Goal: Information Seeking & Learning: Learn about a topic

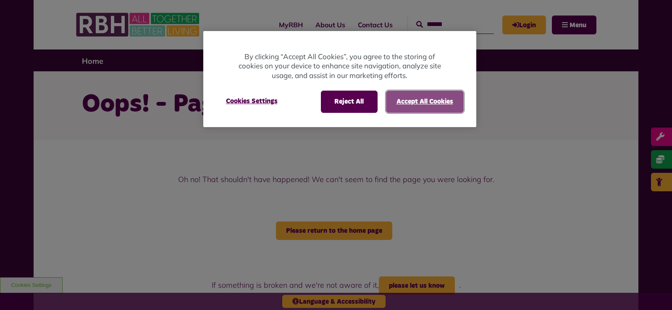
click at [421, 105] on button "Accept All Cookies" at bounding box center [425, 102] width 78 height 22
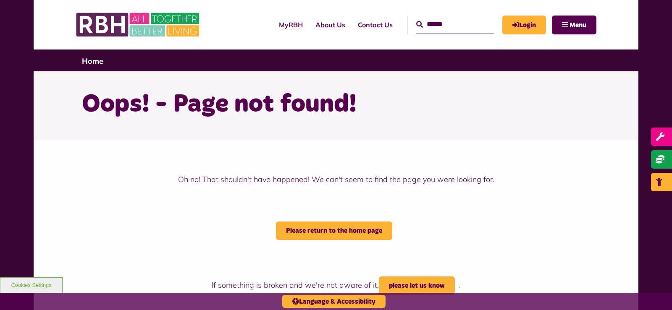
click at [309, 26] on link "About Us" at bounding box center [330, 24] width 42 height 23
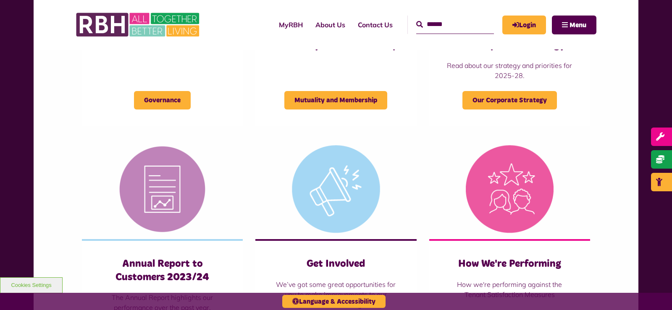
scroll to position [214, 0]
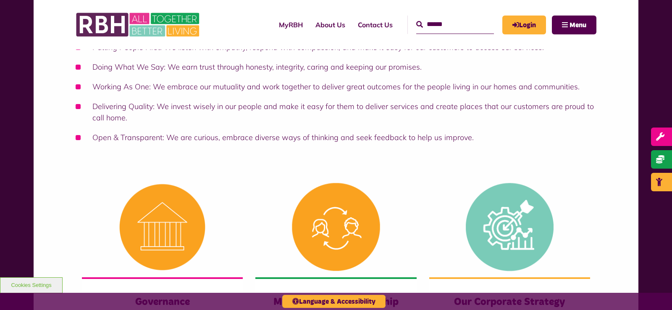
click at [427, 27] on input "Search" at bounding box center [455, 25] width 78 height 18
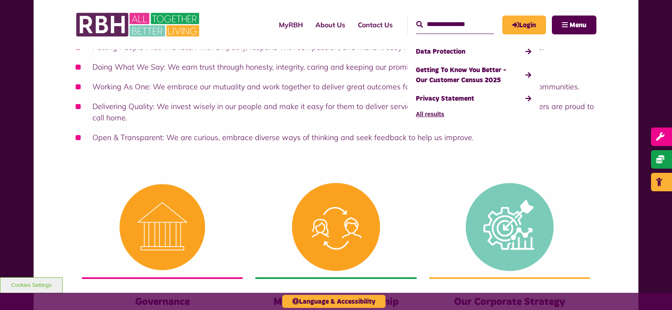
type input "**********"
click at [416, 20] on button "Search" at bounding box center [419, 25] width 7 height 10
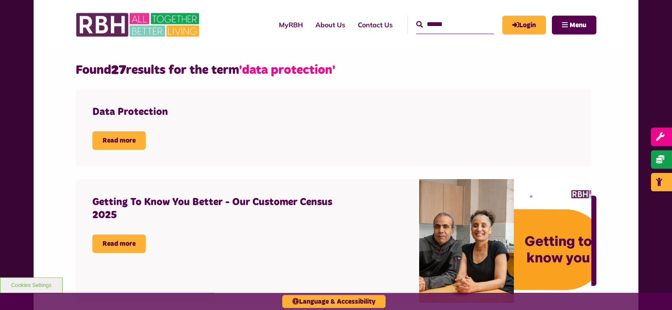
scroll to position [257, 0]
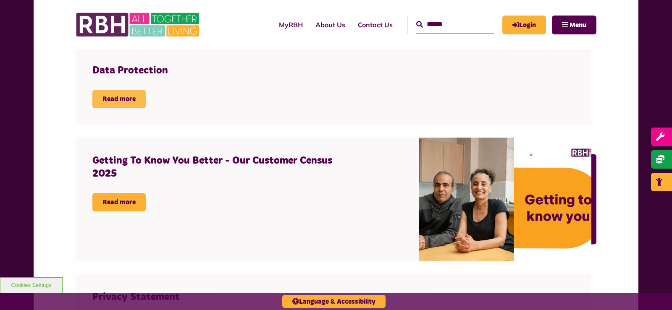
click at [117, 99] on link "Read more" at bounding box center [118, 99] width 53 height 18
